Goal: Check status: Check status

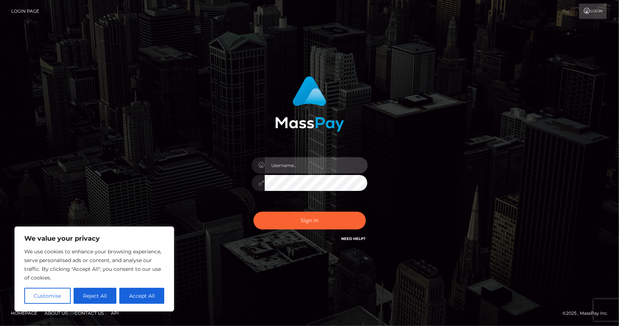
click at [300, 161] on input "text" at bounding box center [316, 165] width 103 height 16
click at [322, 169] on input "text" at bounding box center [316, 165] width 103 height 16
type input "[PERSON_NAME][EMAIL_ADDRESS][PERSON_NAME][DOMAIN_NAME]"
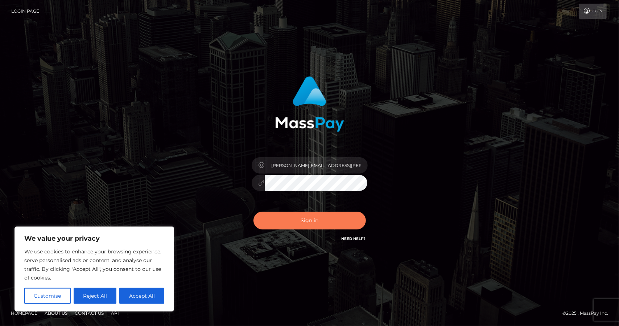
click at [296, 219] on button "Sign in" at bounding box center [310, 221] width 112 height 18
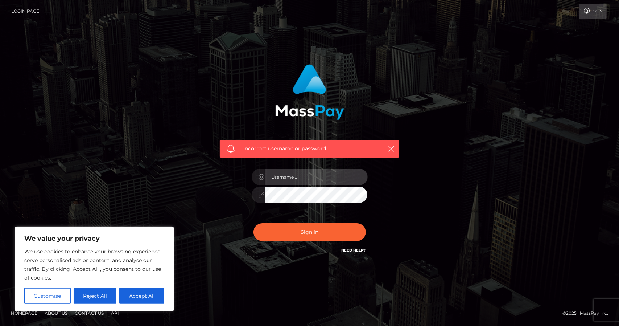
click at [335, 179] on input "text" at bounding box center [316, 177] width 103 height 16
click at [95, 293] on button "Reject All" at bounding box center [95, 296] width 43 height 16
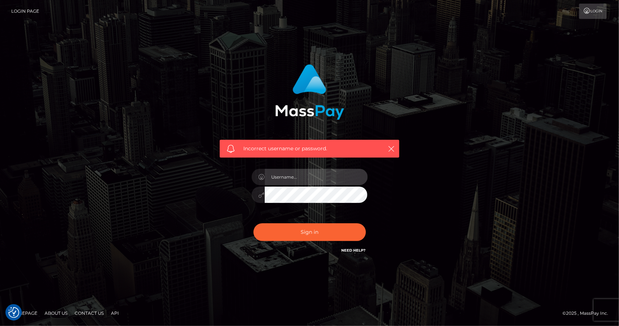
click at [337, 179] on input "text" at bounding box center [316, 177] width 103 height 16
click at [336, 180] on input "text" at bounding box center [316, 177] width 103 height 16
click at [259, 179] on icon at bounding box center [262, 177] width 6 height 6
click at [353, 247] on h6 "Need Help?" at bounding box center [354, 250] width 24 height 6
click at [353, 250] on link "Need Help?" at bounding box center [354, 250] width 24 height 5
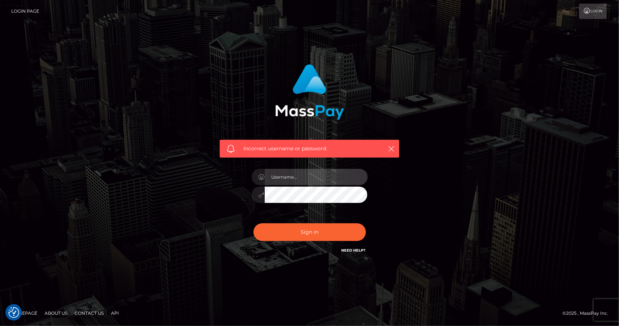
click at [320, 180] on input "text" at bounding box center [316, 177] width 103 height 16
type input "CHRISMOLLOY"
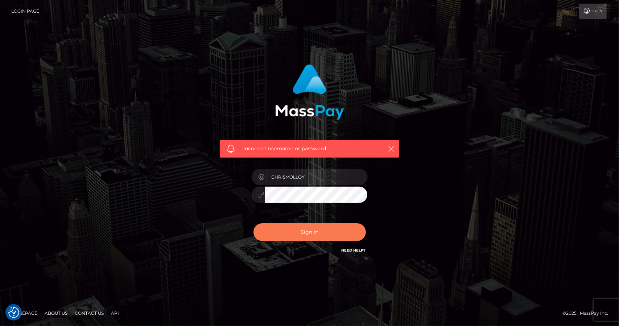
click at [301, 229] on button "Sign in" at bounding box center [310, 232] width 112 height 18
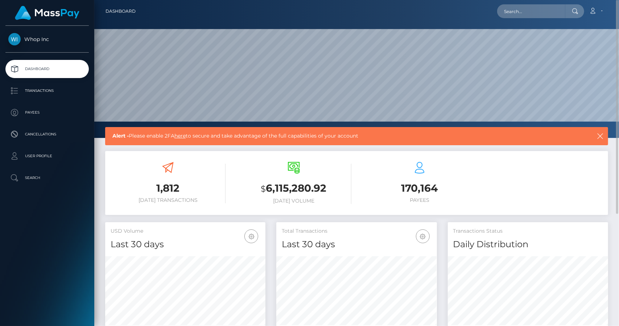
click at [181, 138] on link "here" at bounding box center [180, 135] width 11 height 7
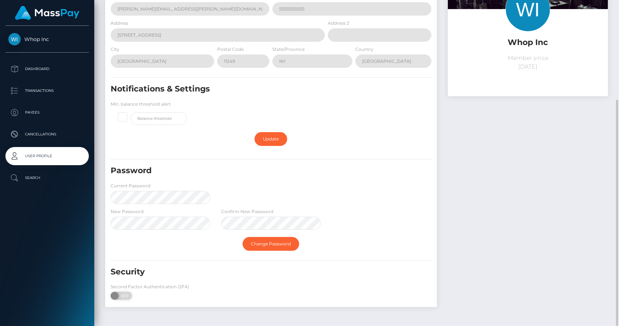
scroll to position [97, 0]
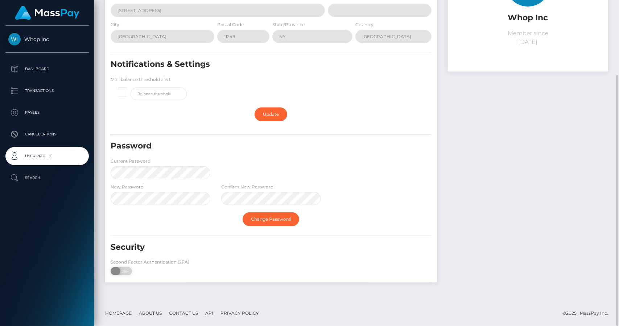
click at [117, 273] on span at bounding box center [116, 271] width 10 height 8
checkbox input "true"
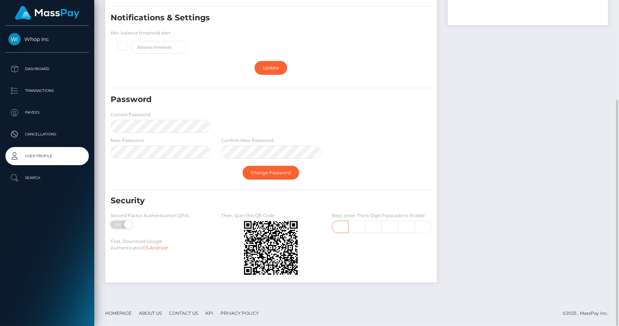
scroll to position [0, 0]
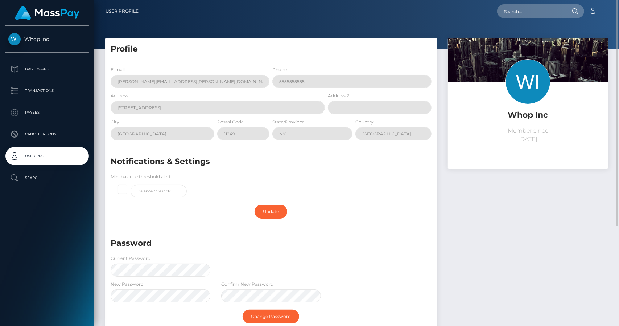
click at [177, 47] on h5 "Profile" at bounding box center [271, 49] width 321 height 11
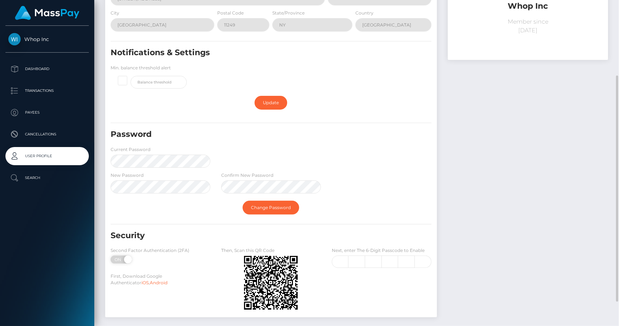
scroll to position [144, 0]
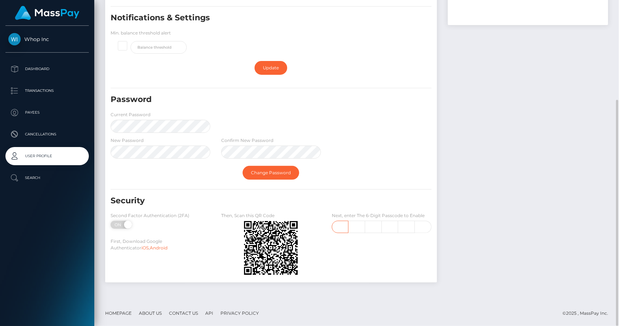
click at [345, 225] on input "text" at bounding box center [340, 227] width 17 height 12
type input "9"
type input "4"
type input "6"
type input "9"
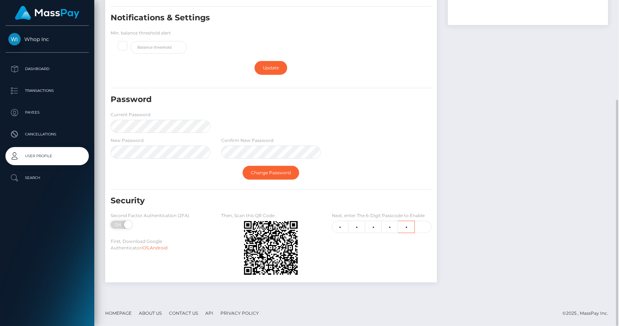
type input "2"
type input "1"
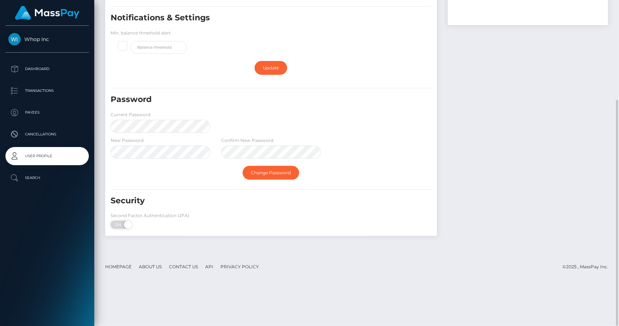
click at [220, 210] on div "Security" at bounding box center [243, 203] width 277 height 17
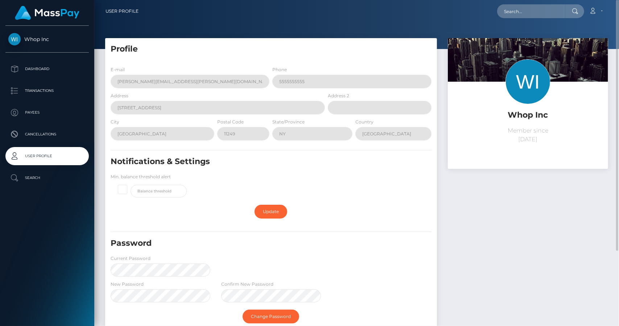
scroll to position [0, 0]
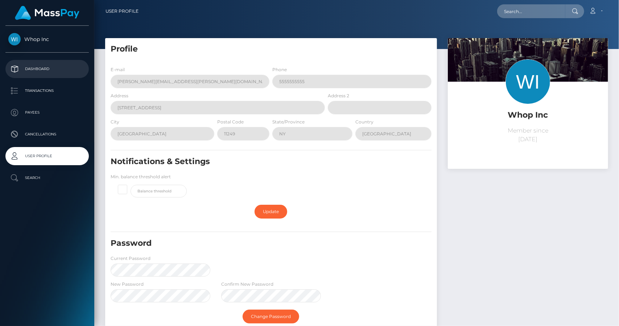
click at [38, 68] on p "Dashboard" at bounding box center [47, 69] width 78 height 11
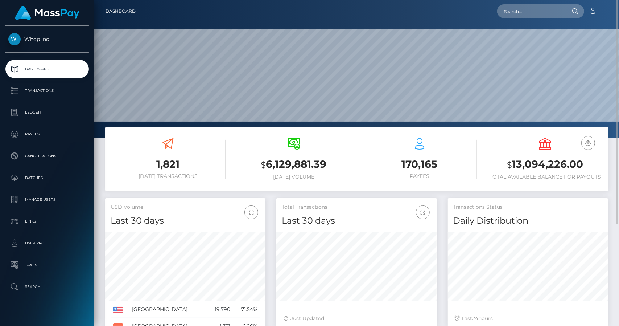
click at [545, 151] on div "EUR Balance USD Balance" at bounding box center [546, 145] width 12 height 14
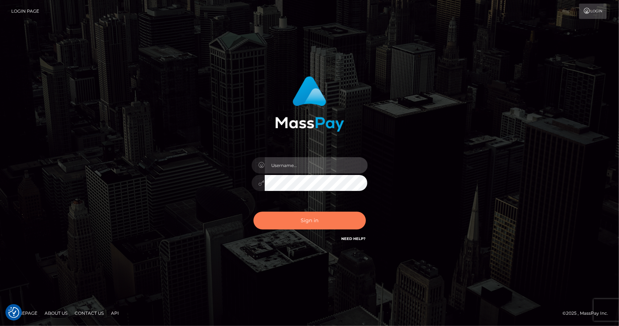
type input "CHRISMOLLOY"
click at [303, 220] on button "Sign in" at bounding box center [310, 221] width 112 height 18
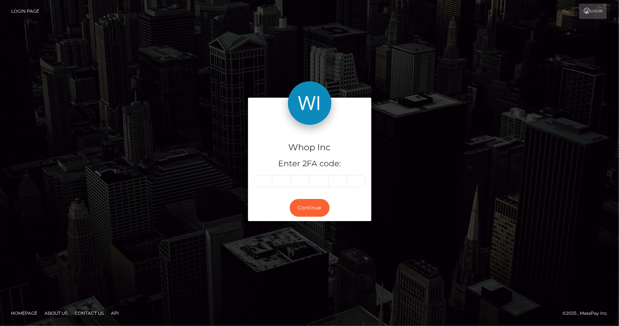
click at [261, 183] on input "text" at bounding box center [263, 181] width 19 height 12
click at [266, 181] on input "text" at bounding box center [263, 181] width 19 height 12
type input "6"
type input "5"
type input "9"
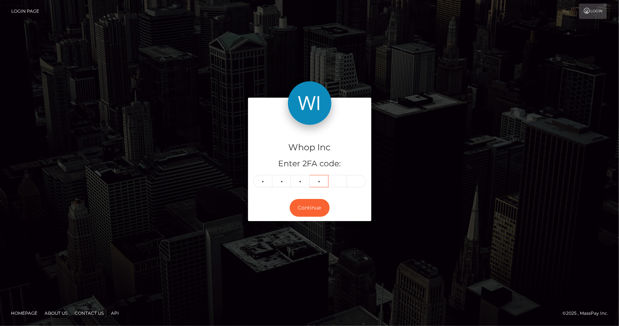
type input "4"
type input "9"
type input "7"
click at [309, 205] on button "Continue" at bounding box center [310, 208] width 40 height 18
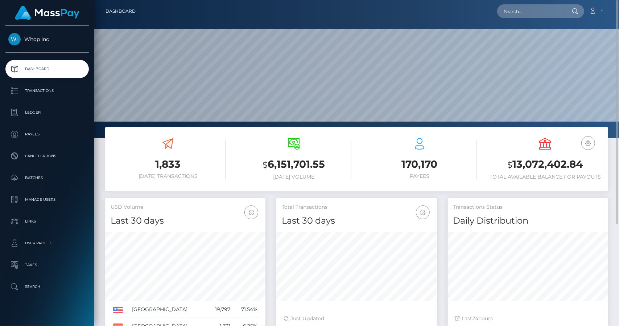
click at [613, 143] on div "1,833 [DATE] Transactions $ 6,151,701.55 [DATE] Volume $" at bounding box center [357, 162] width 514 height 71
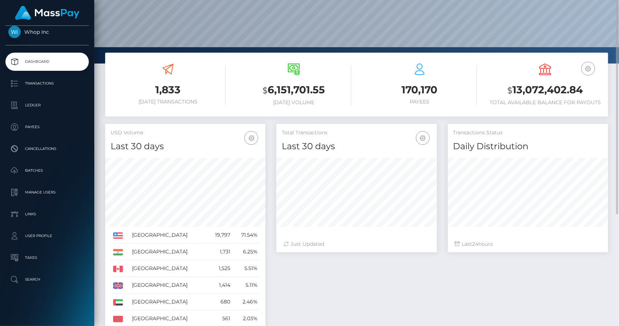
scroll to position [38, 0]
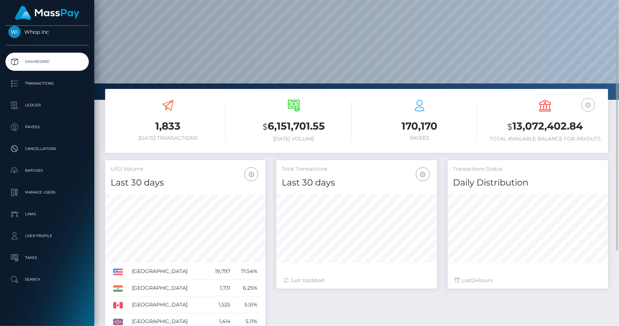
click at [589, 105] on icon "button" at bounding box center [588, 105] width 9 height 9
click at [572, 129] on link "EUR Balance" at bounding box center [567, 127] width 58 height 13
click at [589, 104] on icon "button" at bounding box center [588, 105] width 9 height 9
click at [573, 144] on link "USD Balance" at bounding box center [567, 142] width 58 height 13
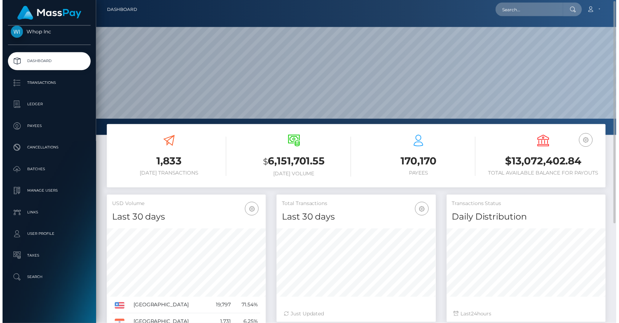
scroll to position [0, 0]
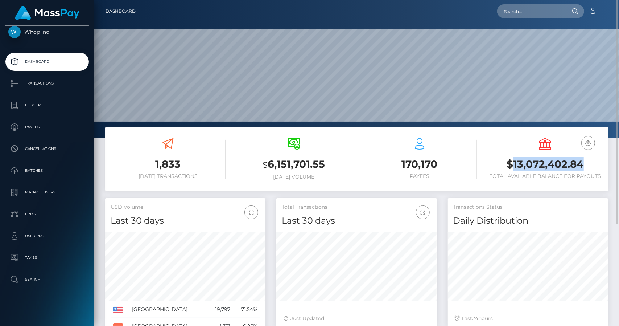
drag, startPoint x: 515, startPoint y: 160, endPoint x: 595, endPoint y: 164, distance: 80.3
click at [595, 164] on h3 "$13,072,402.84" at bounding box center [545, 164] width 115 height 14
click at [541, 181] on div "EUR Balance USD Balance $13,072,402.84 Total Available Balance for Payouts" at bounding box center [545, 159] width 115 height 54
